Goal: Find specific page/section: Find specific page/section

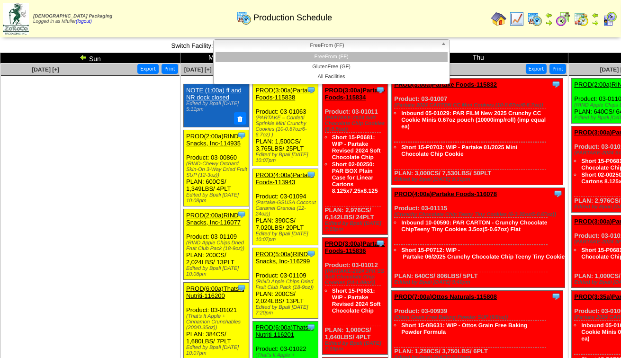
click at [255, 45] on span "FreeFrom (FF)" at bounding box center [328, 45] width 220 height 11
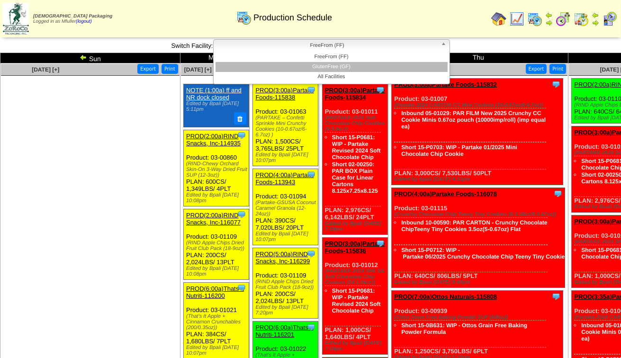
click at [276, 63] on li "GlutenFree (GF)" at bounding box center [332, 67] width 232 height 10
